Goal: Check status: Check status

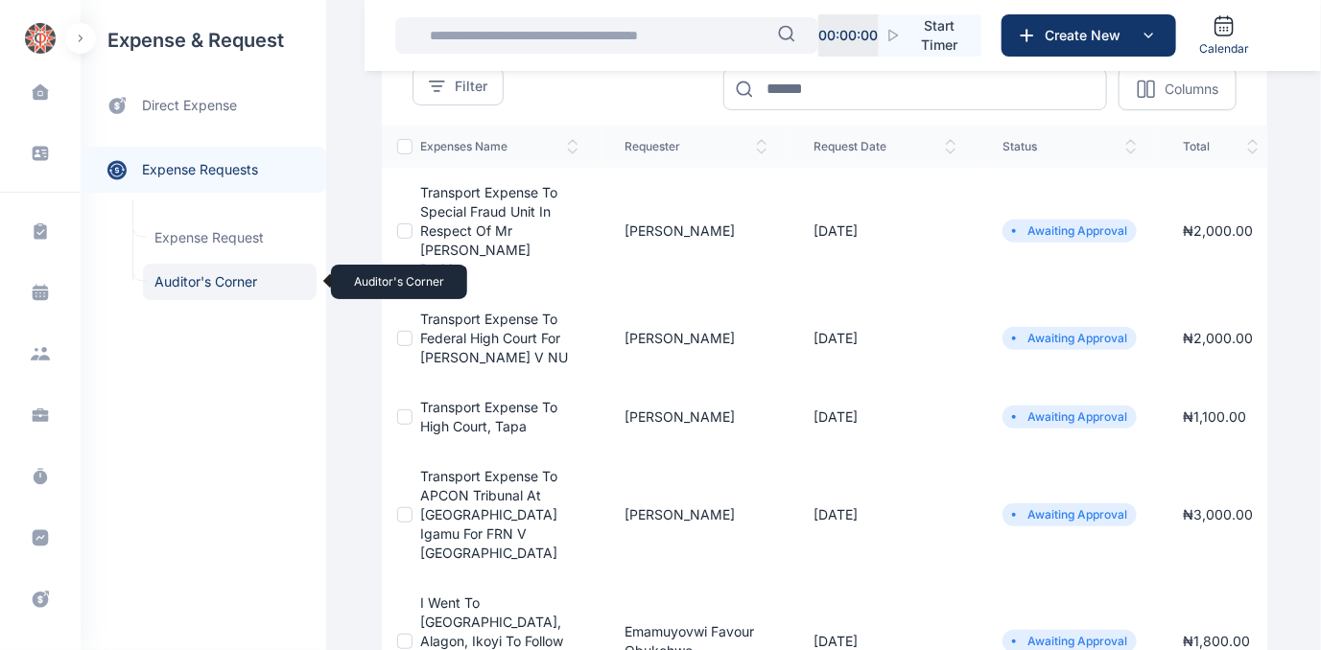
click at [165, 279] on span "Auditor's Corner Auditor's Corner" at bounding box center [230, 282] width 174 height 36
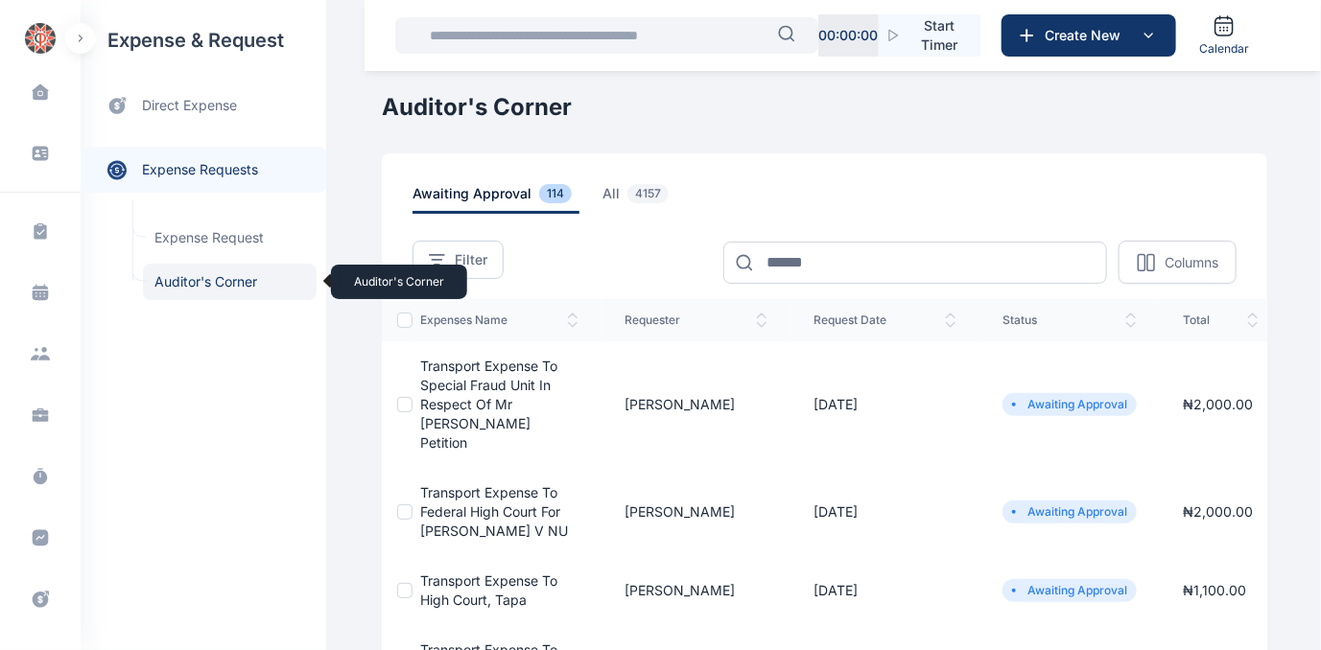
click at [186, 280] on span "Auditor's Corner Auditor's Corner" at bounding box center [230, 282] width 174 height 36
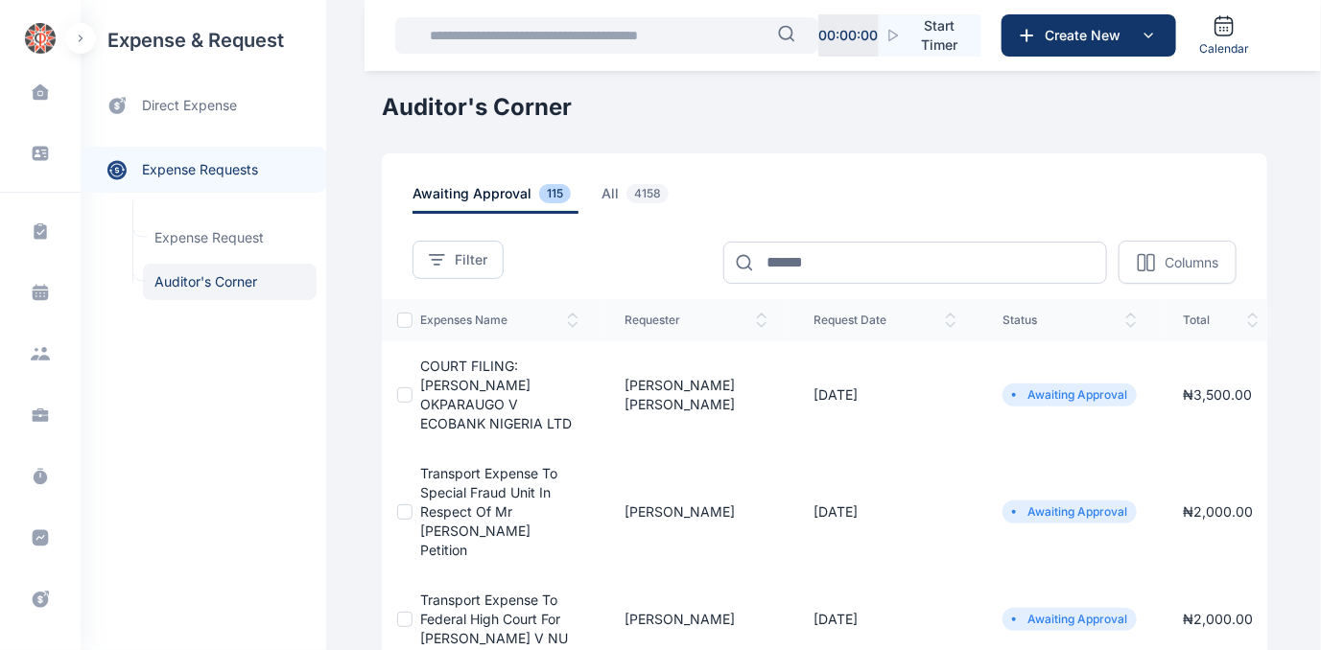
click at [439, 392] on span "COURT FILING: [PERSON_NAME] OKPARAUGO V ECOBANK NIGERIA LTD" at bounding box center [496, 395] width 152 height 74
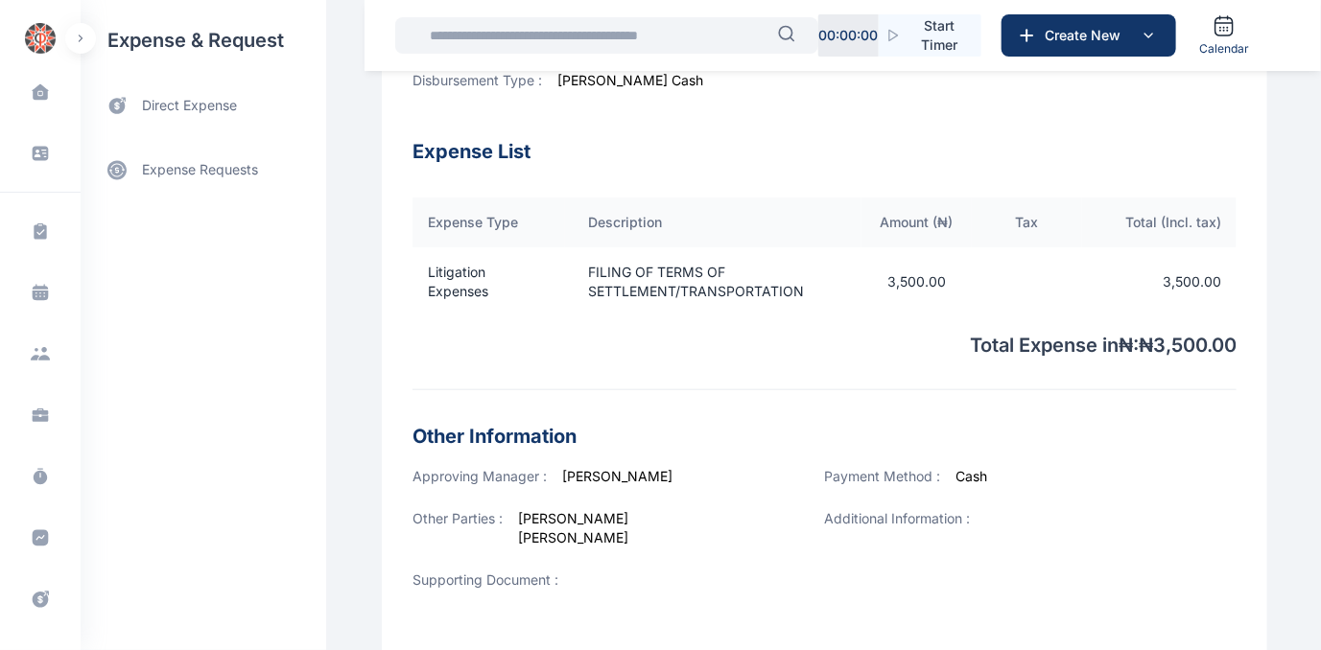
scroll to position [714, 0]
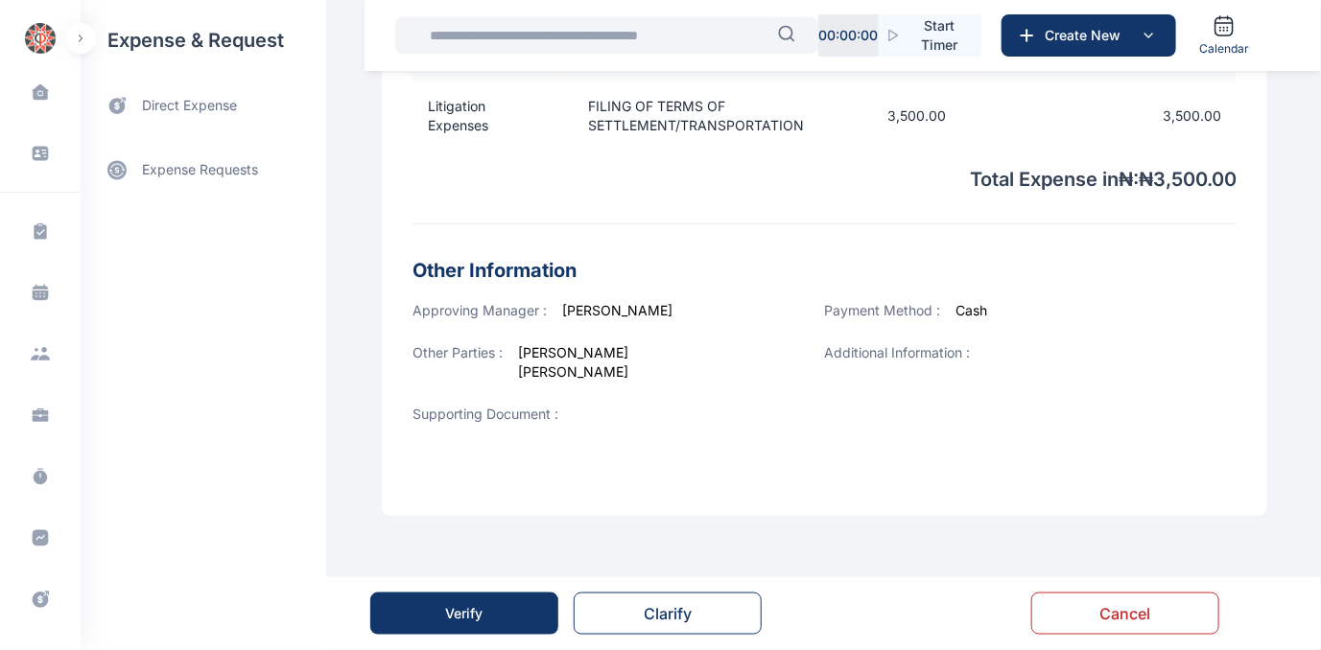
click at [476, 621] on div "Verify" at bounding box center [464, 613] width 37 height 19
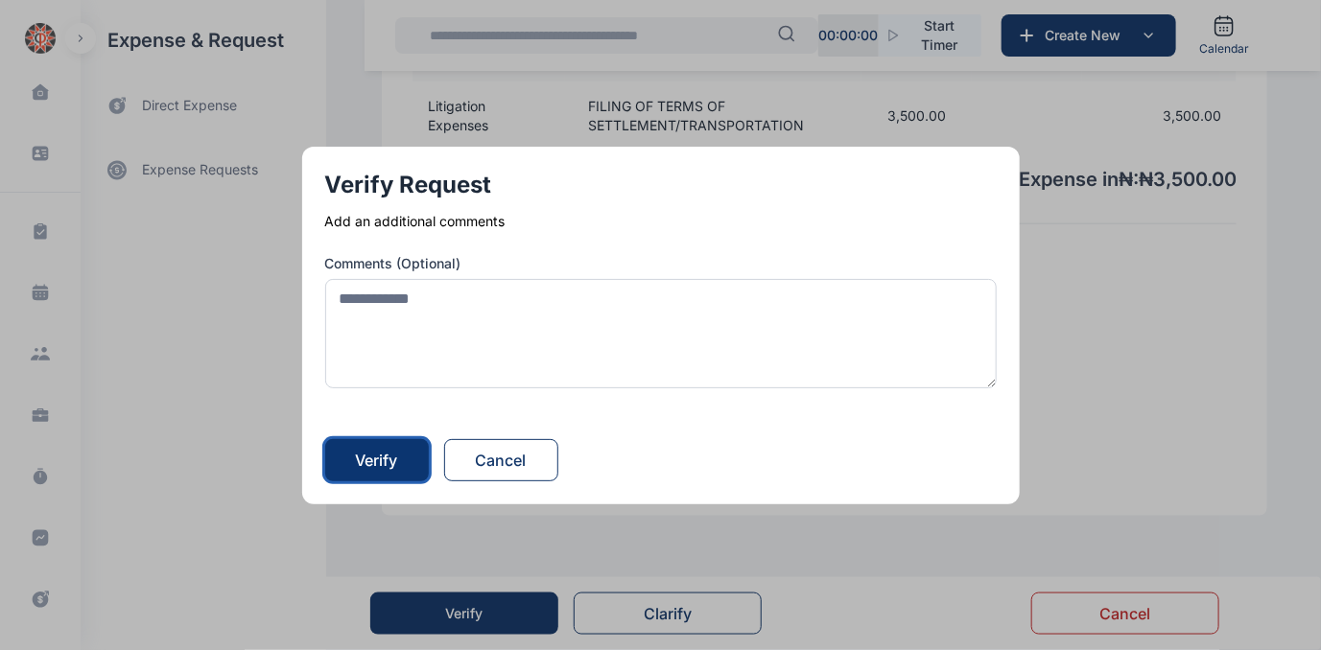
click at [379, 457] on div "Verify" at bounding box center [377, 460] width 42 height 23
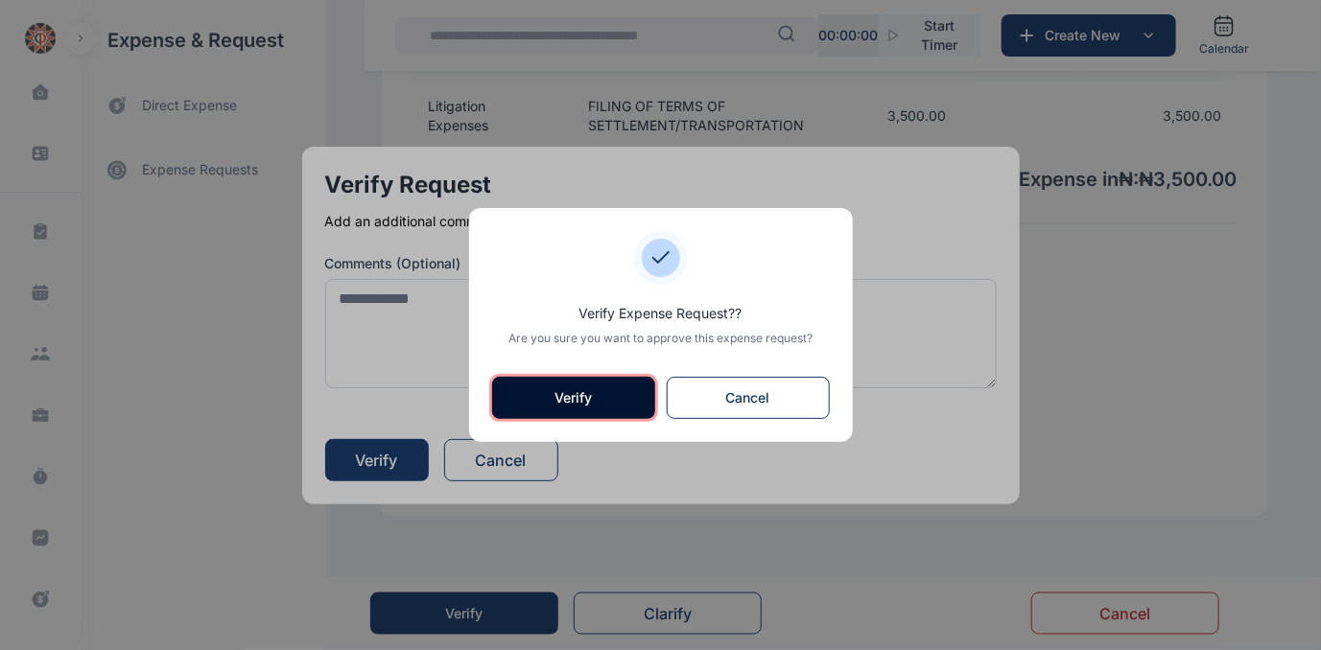
click at [580, 397] on button "Verify" at bounding box center [573, 398] width 163 height 42
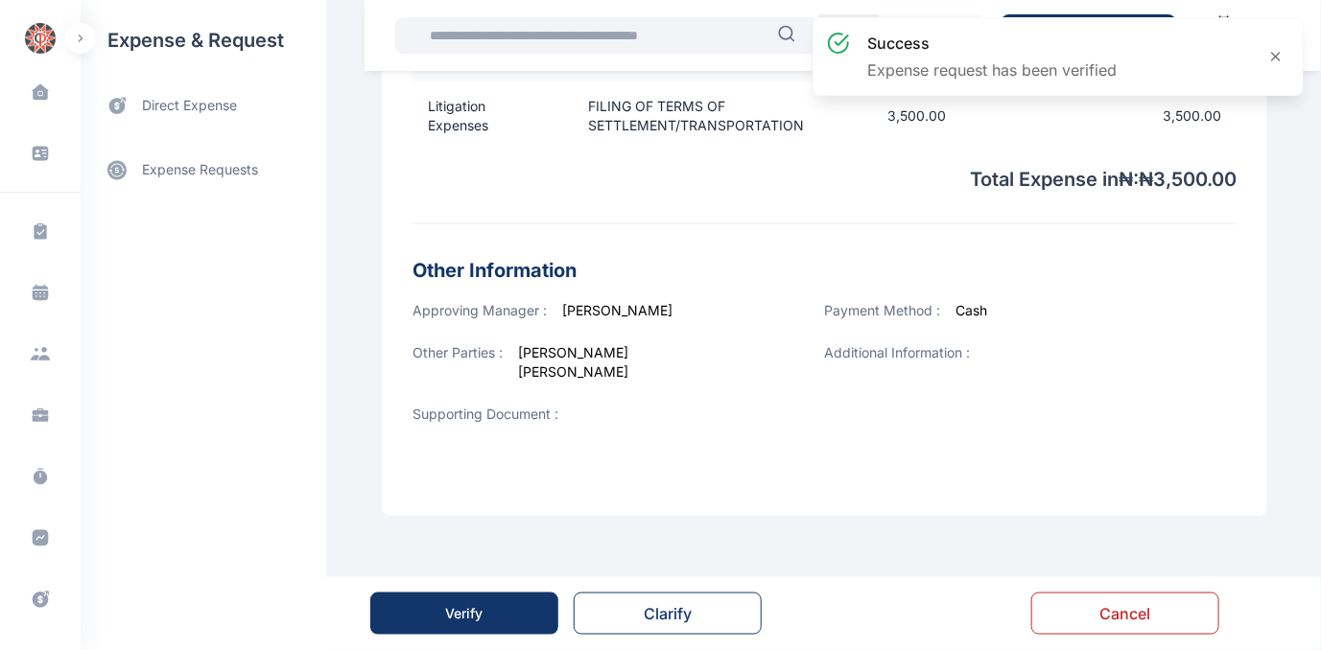
scroll to position [0, 0]
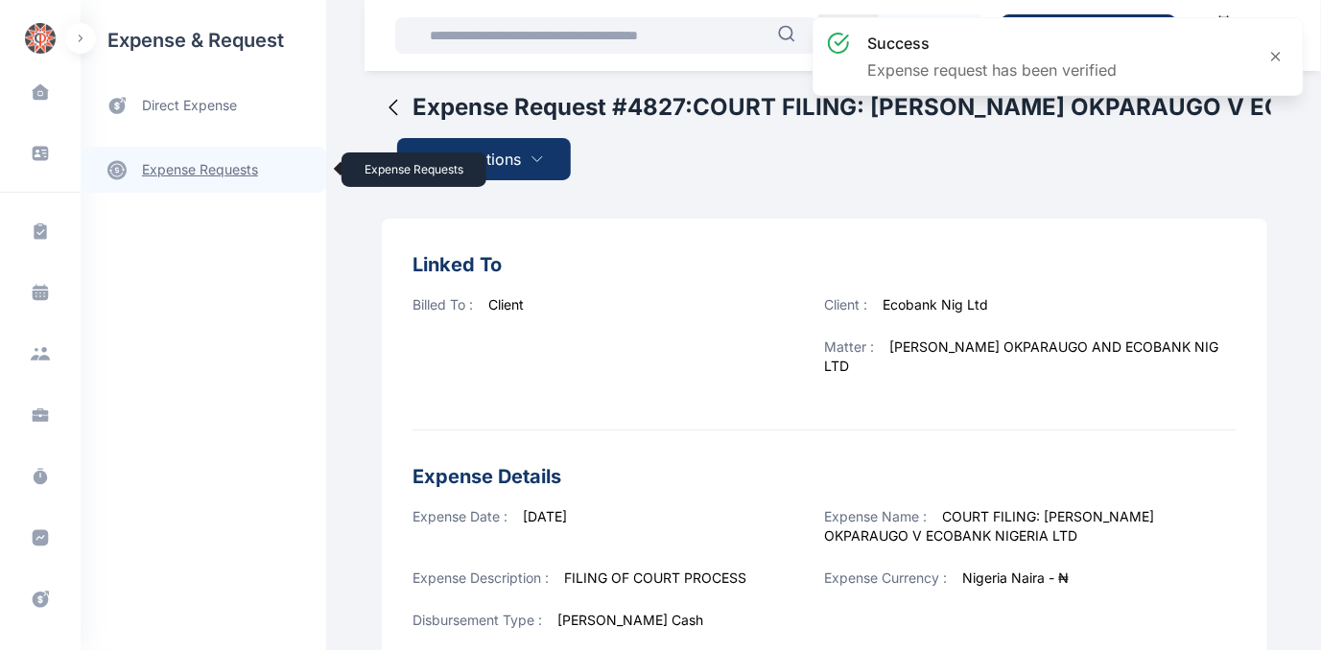
click at [176, 173] on link "expense requests expense requests" at bounding box center [204, 170] width 246 height 46
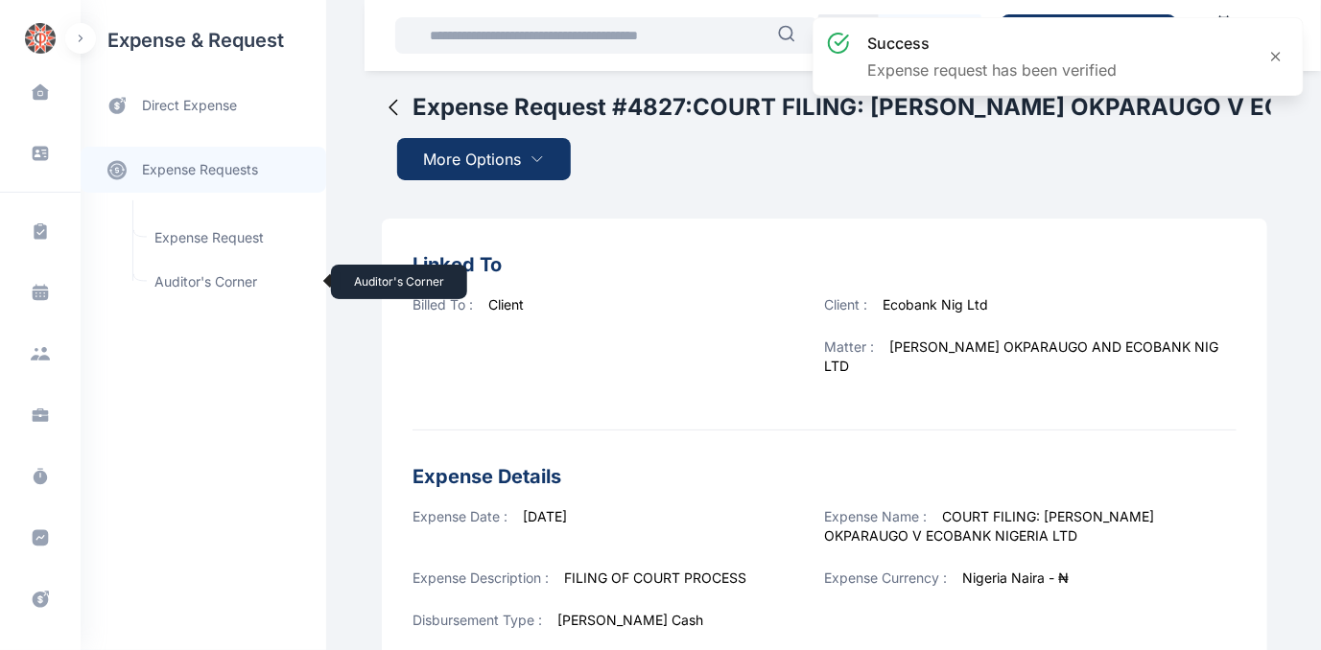
click at [179, 280] on span "Auditor's Corner Auditor's Corner" at bounding box center [230, 282] width 174 height 36
